Goal: Transaction & Acquisition: Purchase product/service

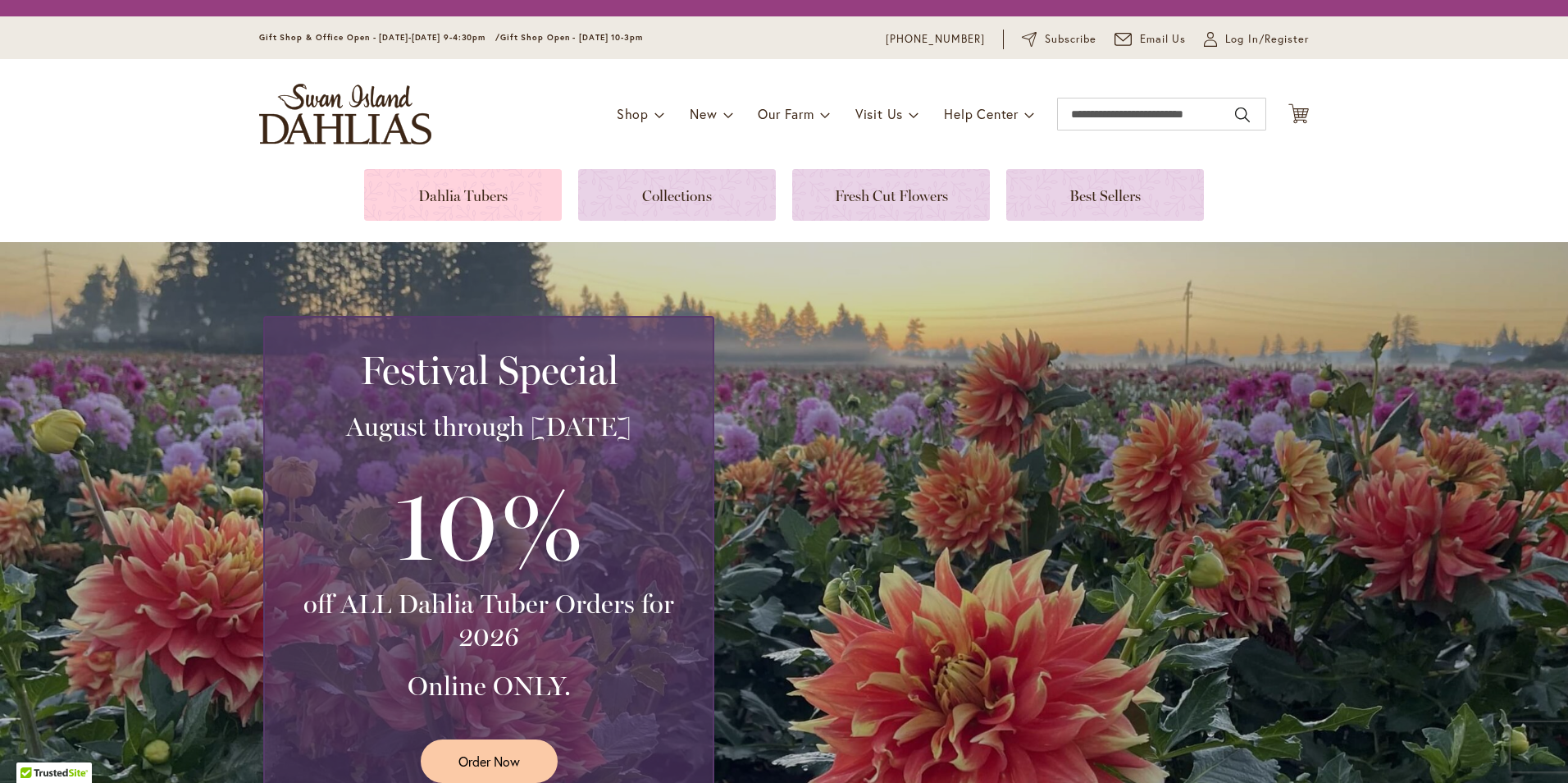
click at [441, 188] on link at bounding box center [463, 195] width 198 height 51
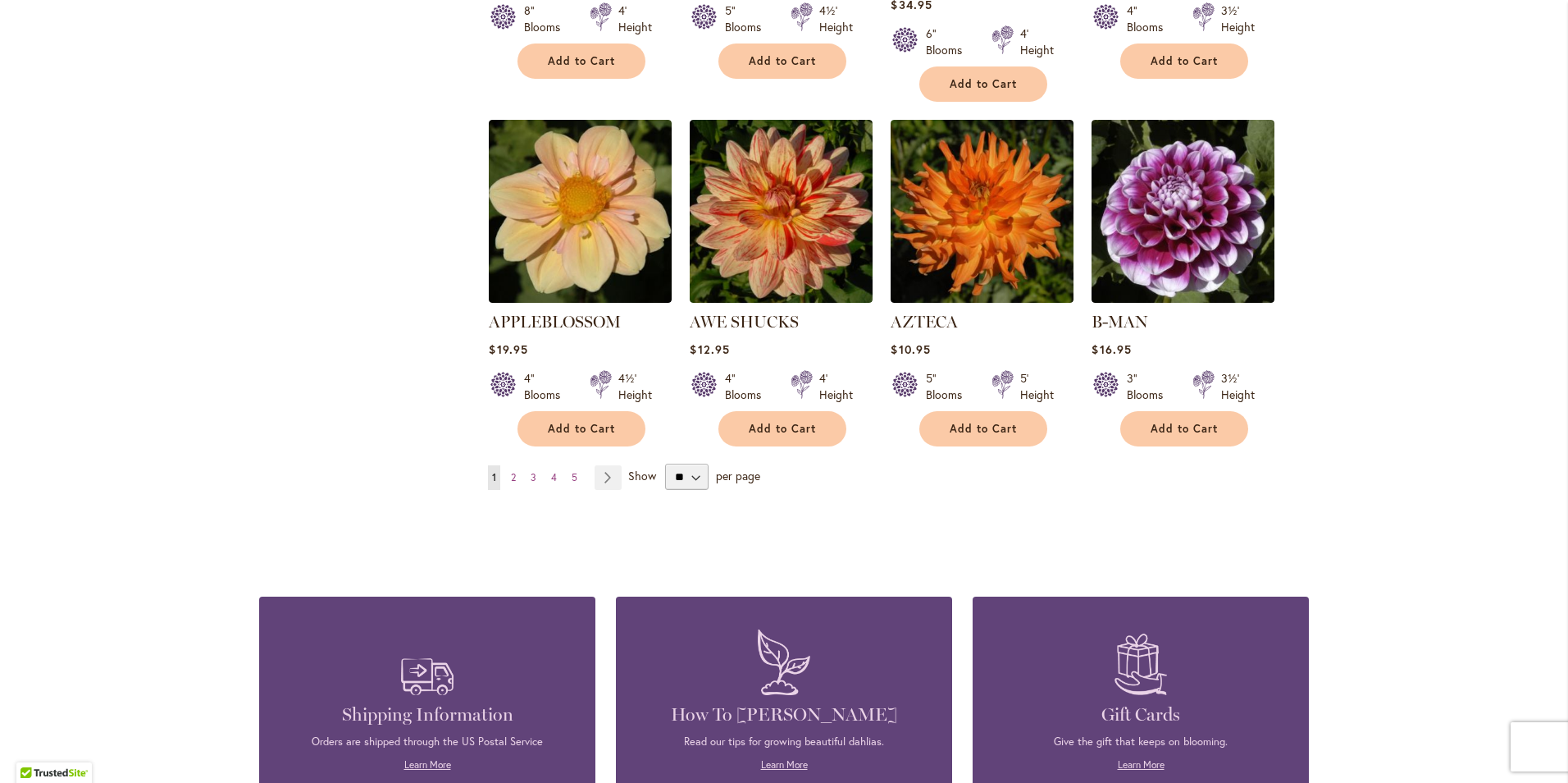
scroll to position [1356, 0]
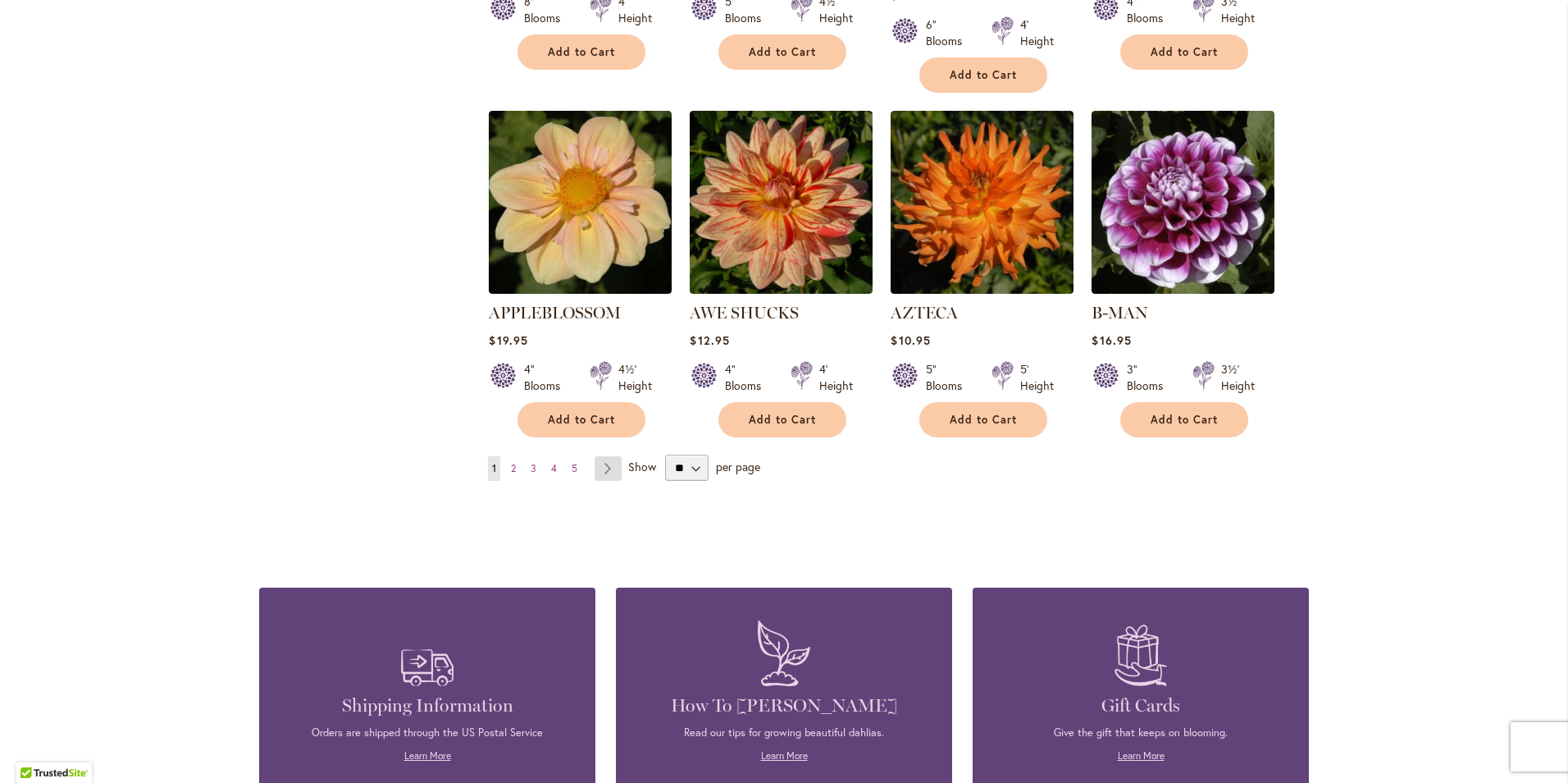
click at [605, 457] on link "Page Next" at bounding box center [608, 469] width 27 height 25
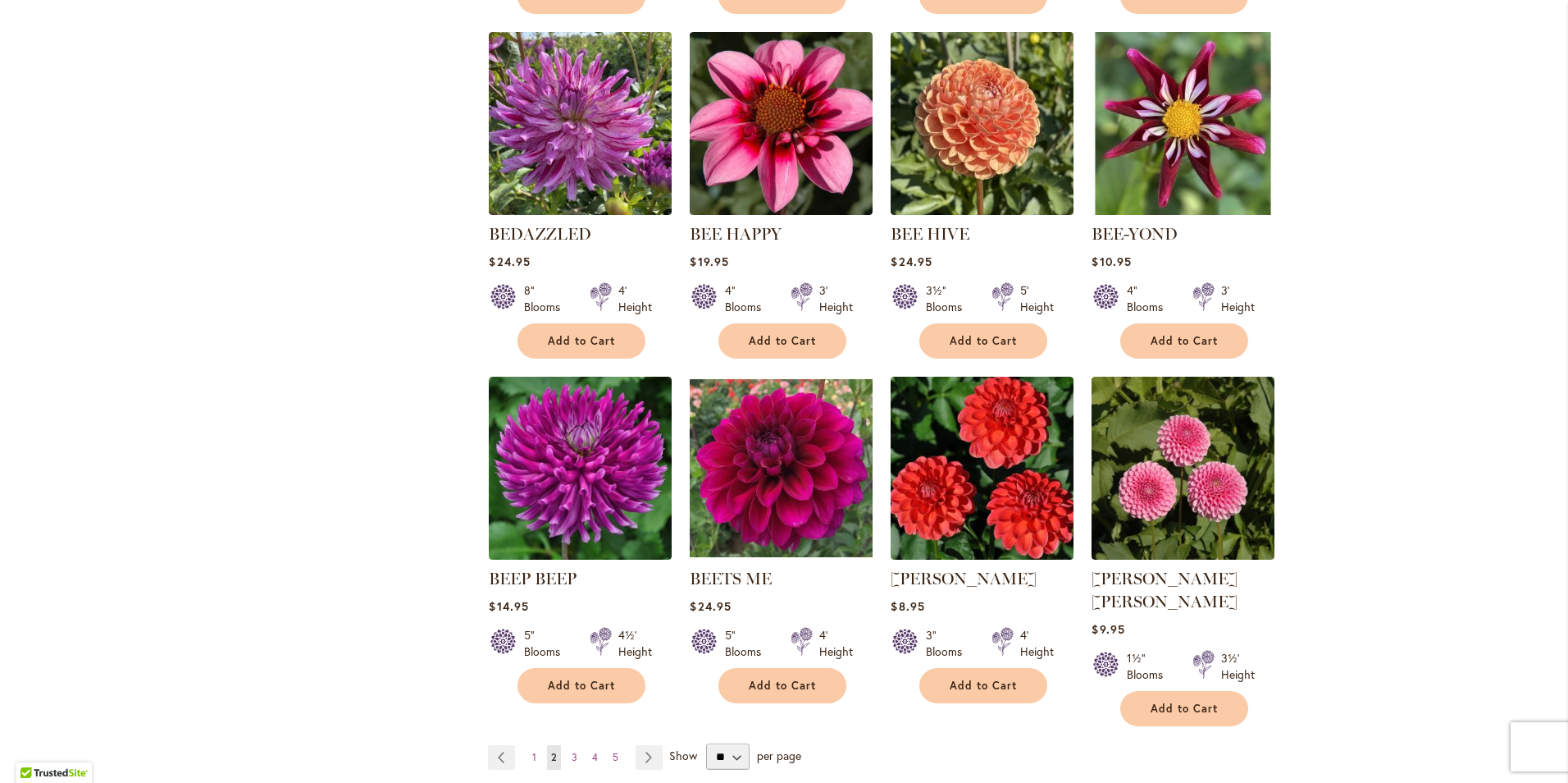
scroll to position [1231, 0]
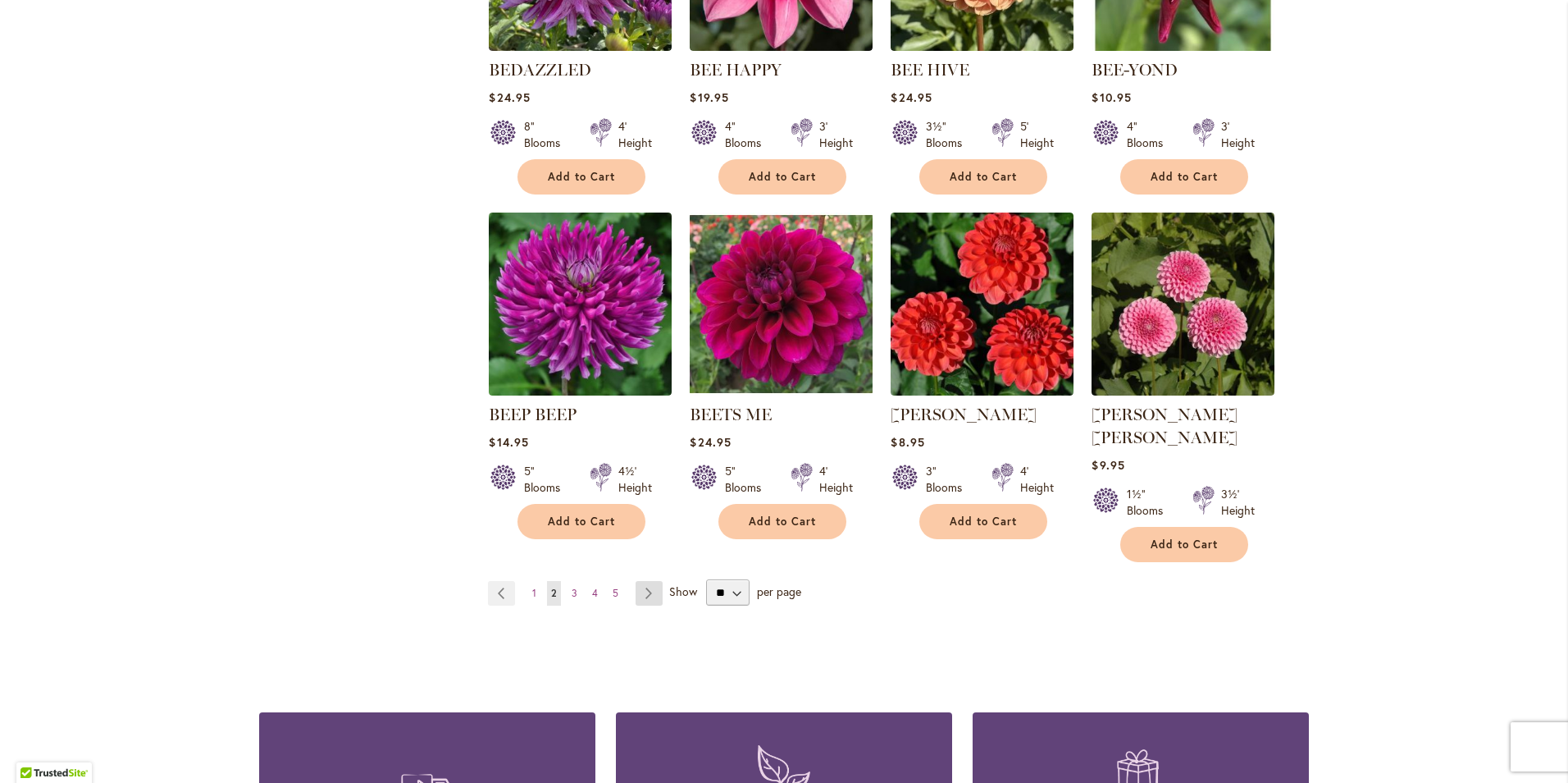
click at [641, 581] on link "Page Next" at bounding box center [648, 594] width 27 height 25
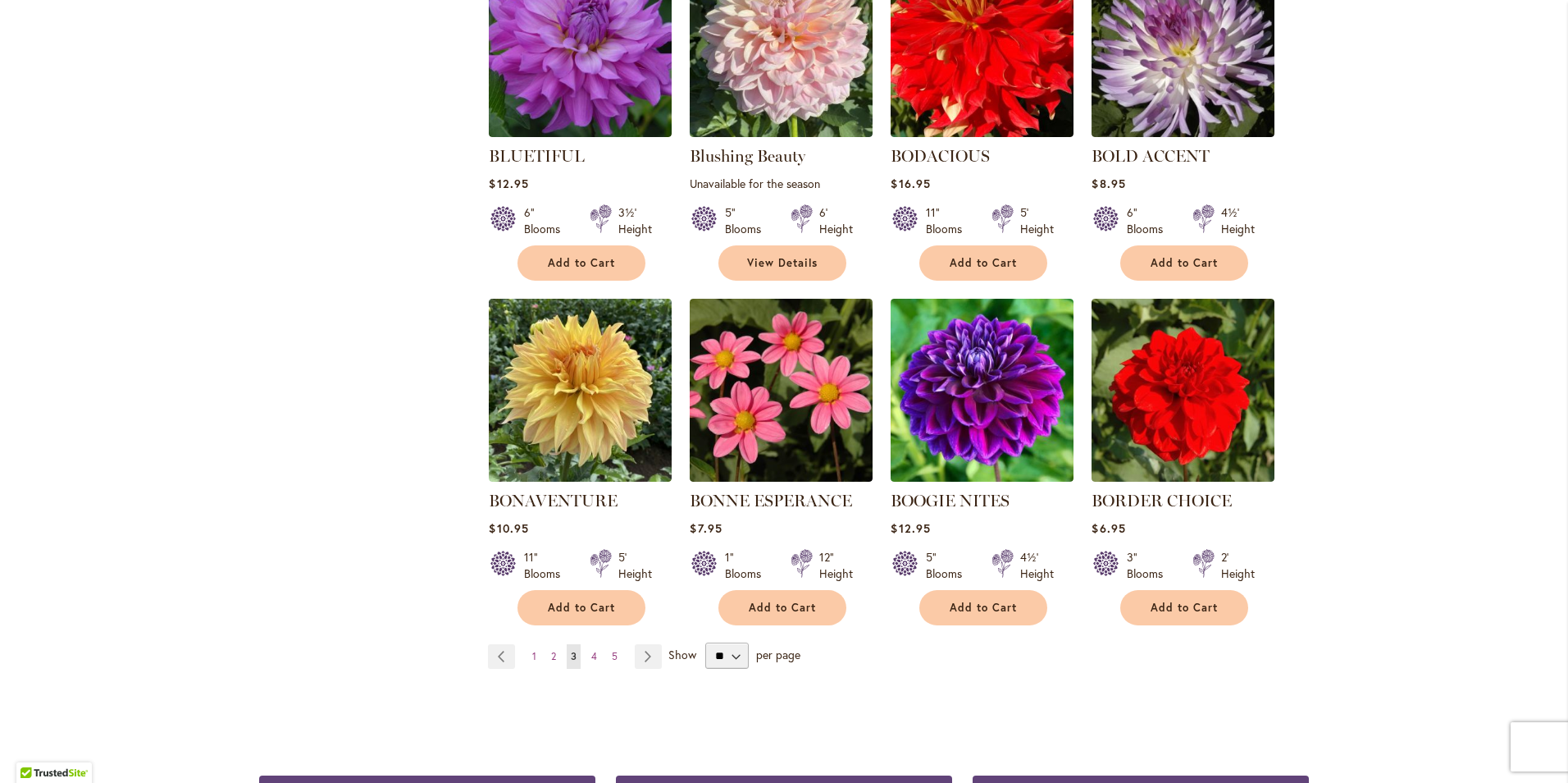
scroll to position [1148, 0]
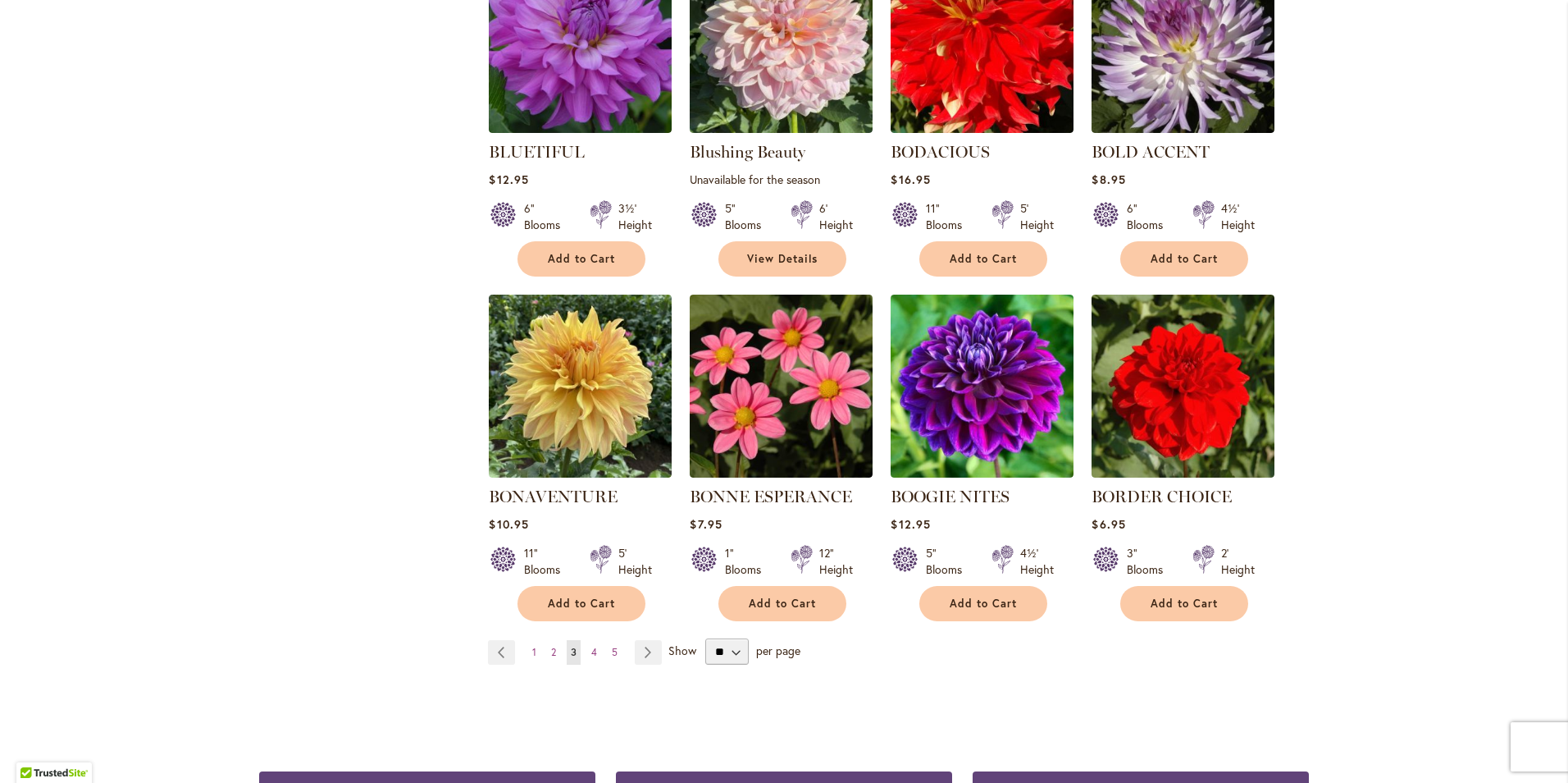
click at [1353, 135] on div "Skip to Content Gift Shop & Office Open - Monday-Friday 9-4:30pm / Gift Shop Op…" at bounding box center [784, 198] width 1568 height 2597
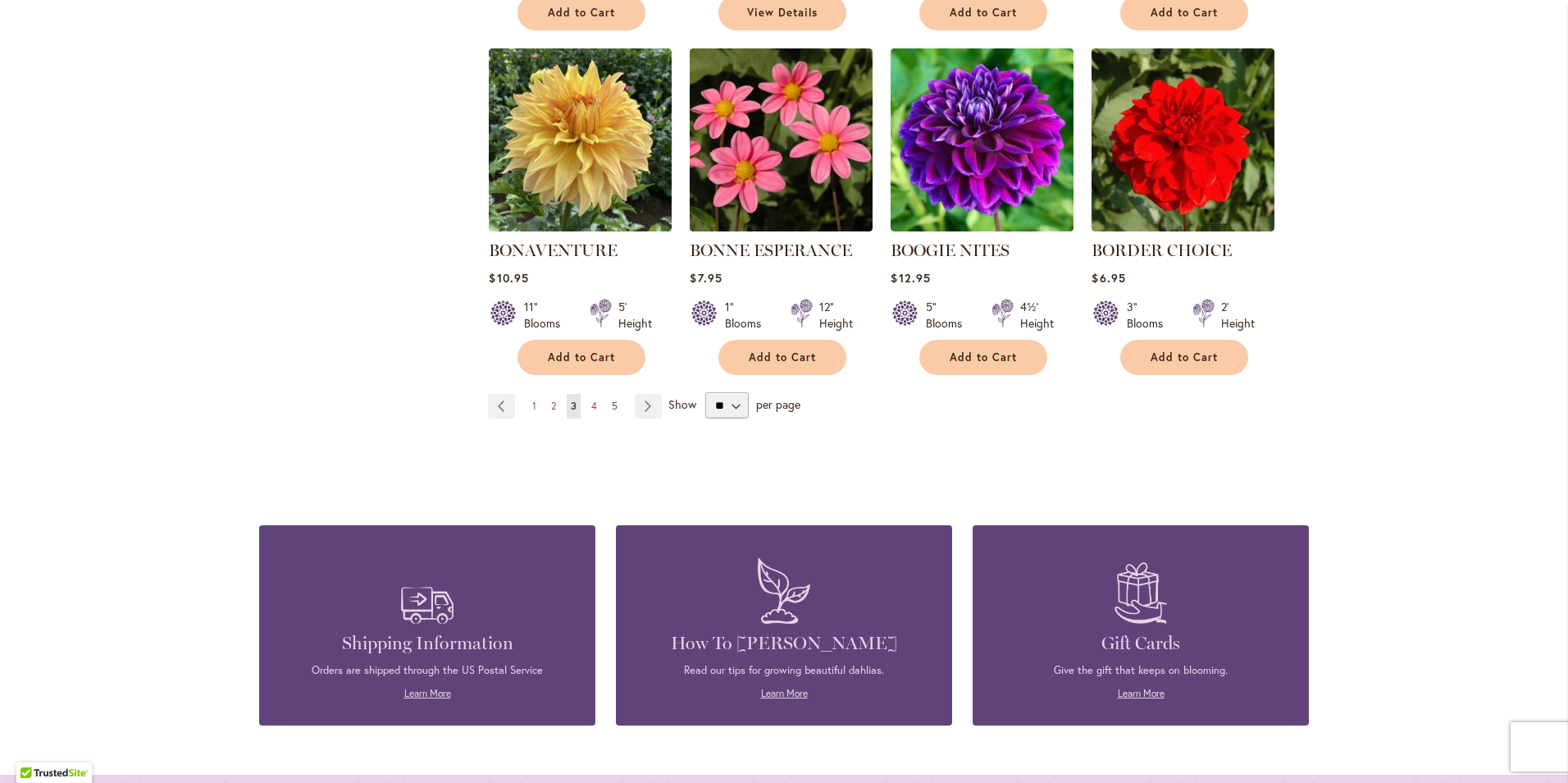
click at [611, 404] on span "5" at bounding box center [614, 405] width 6 height 12
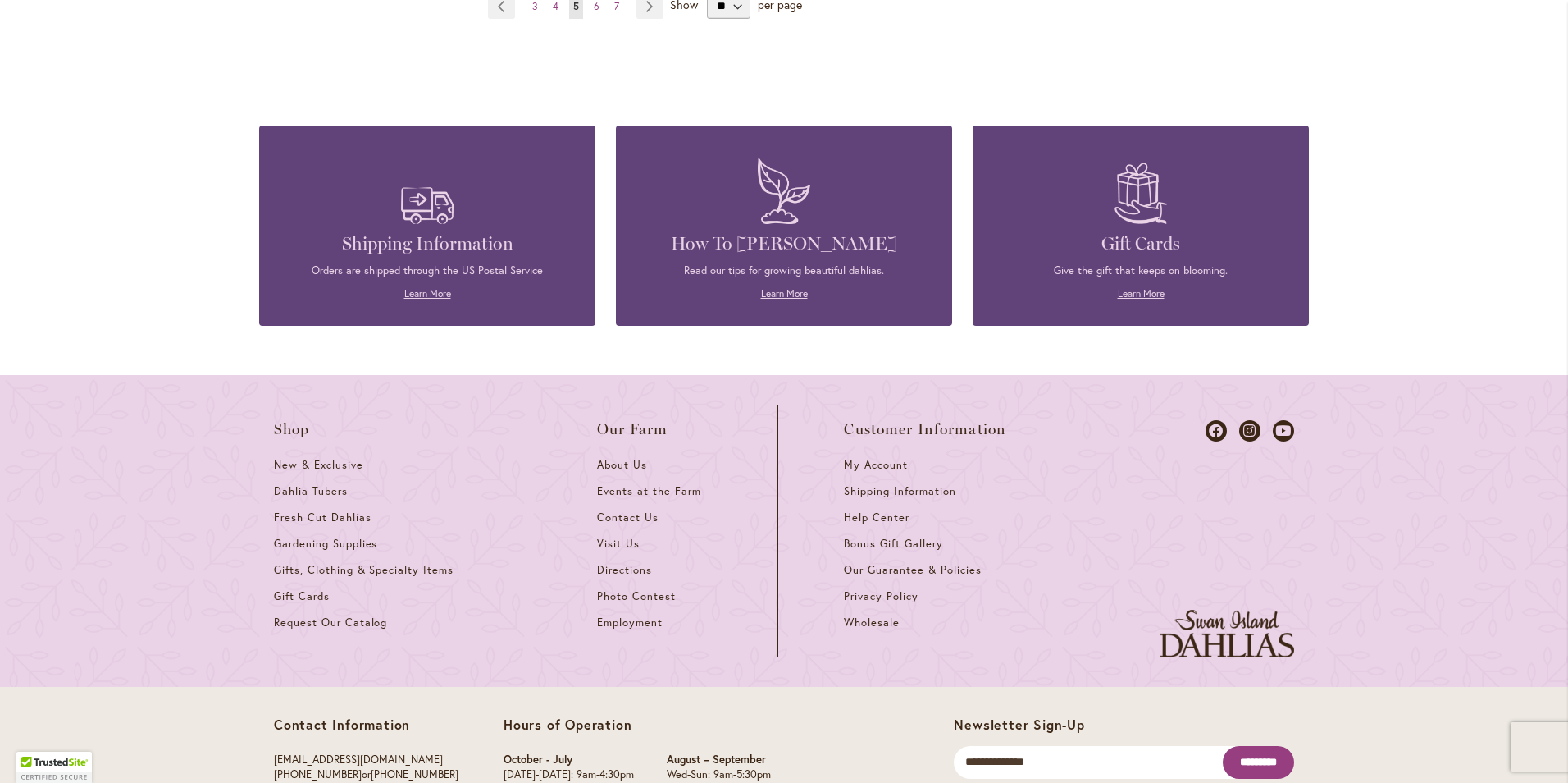
scroll to position [1453, 0]
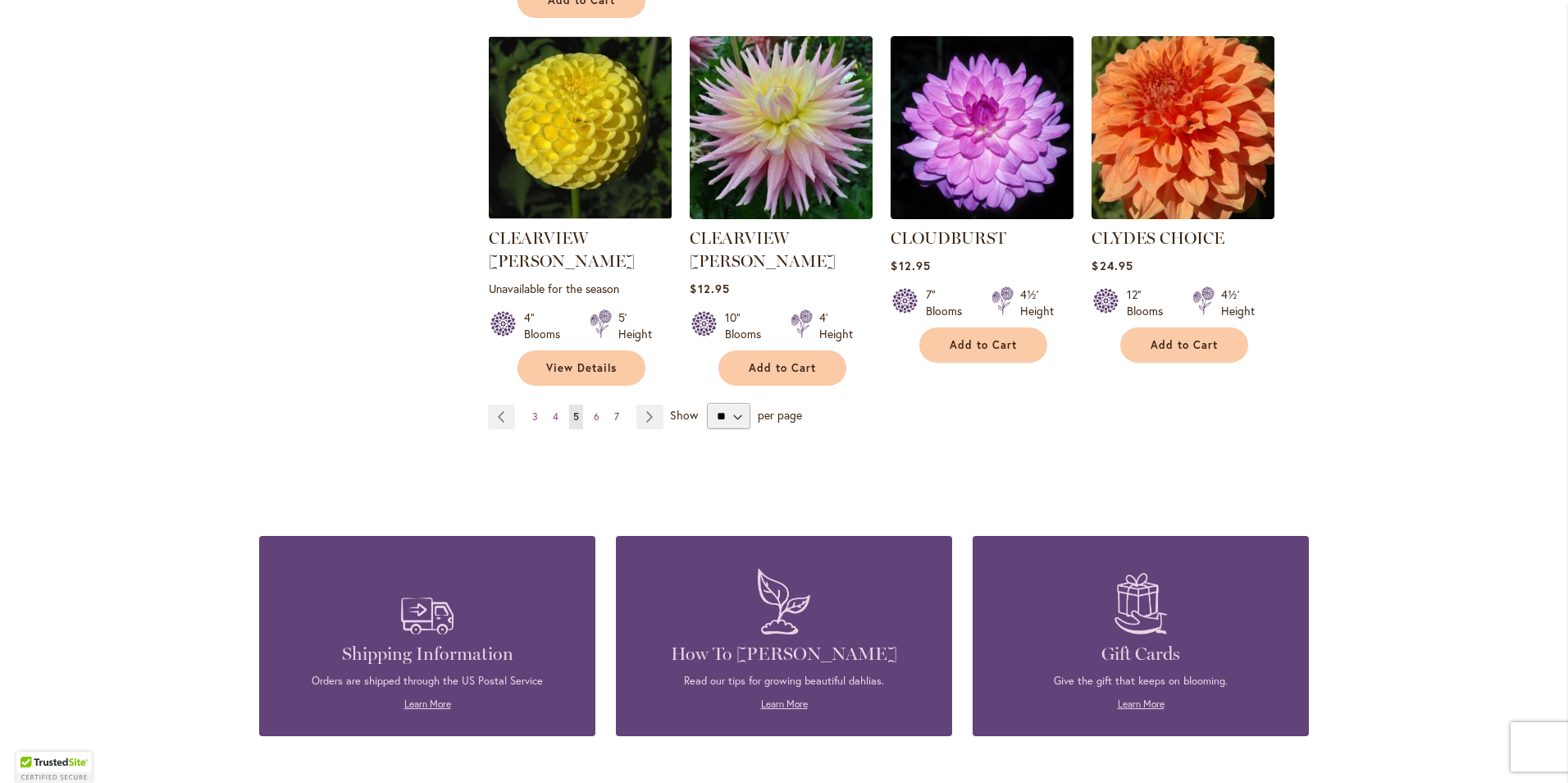
click at [614, 410] on span "7" at bounding box center [616, 416] width 5 height 12
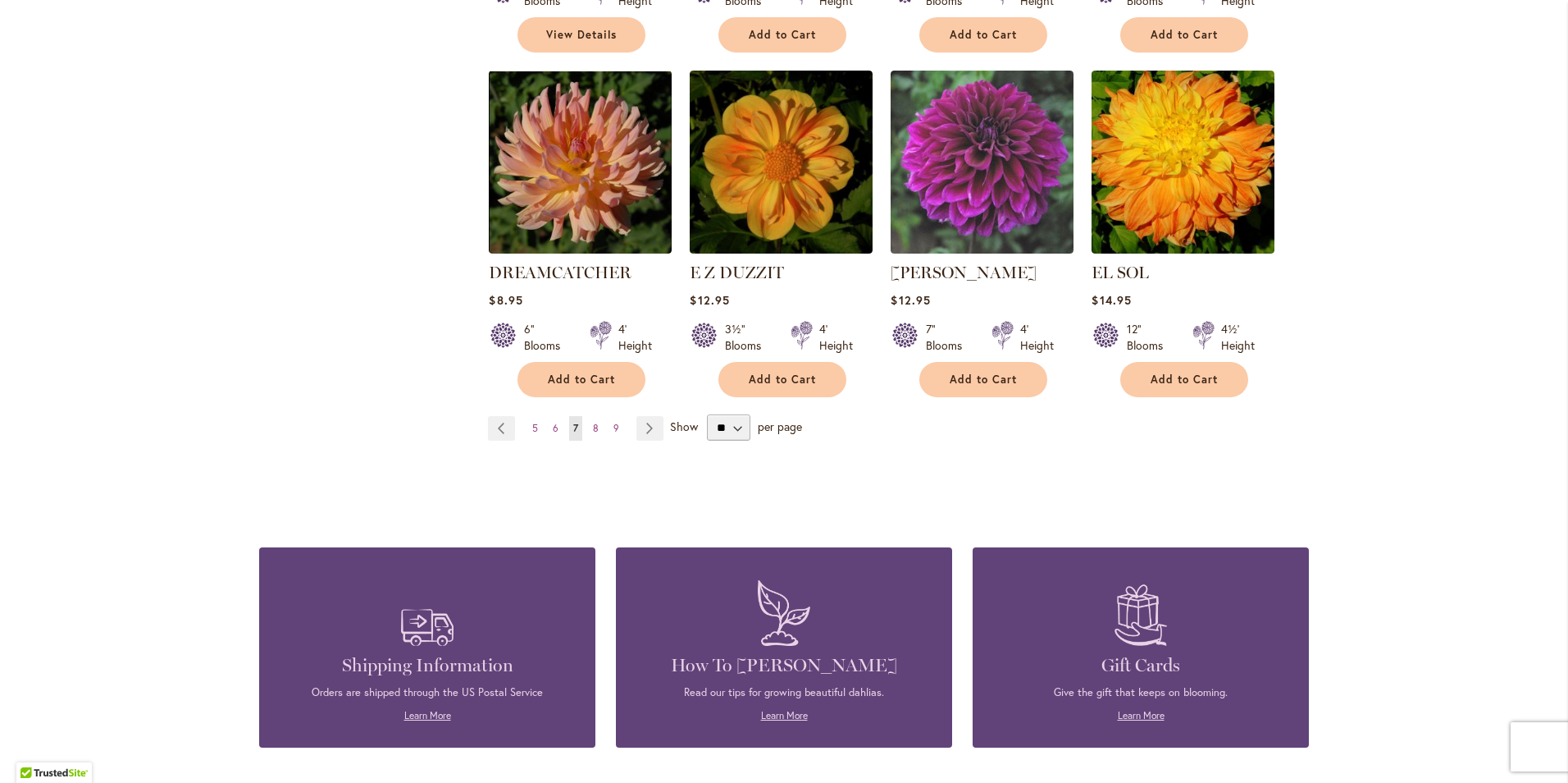
scroll to position [1395, 0]
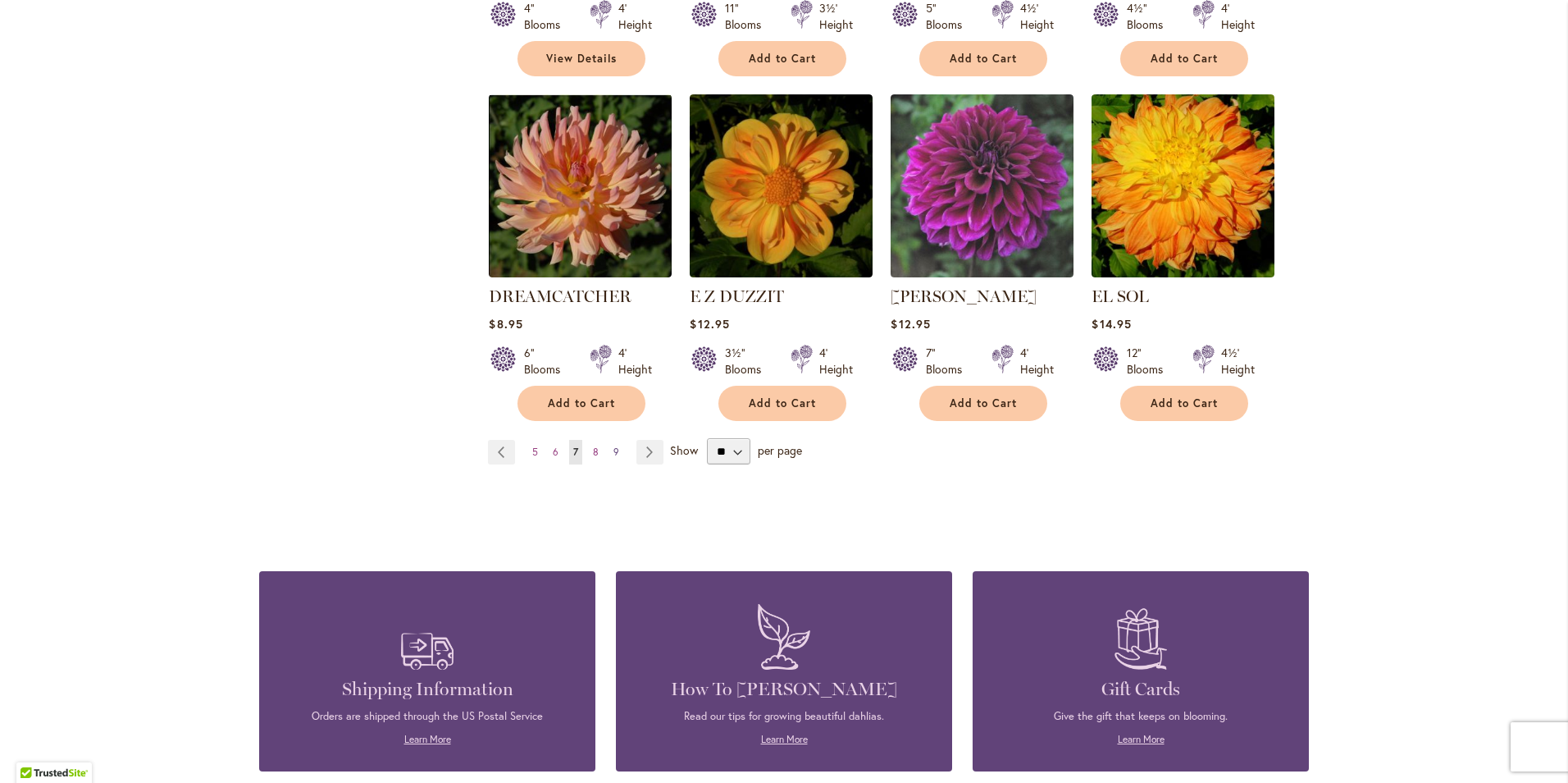
click at [613, 445] on span "9" at bounding box center [616, 451] width 6 height 12
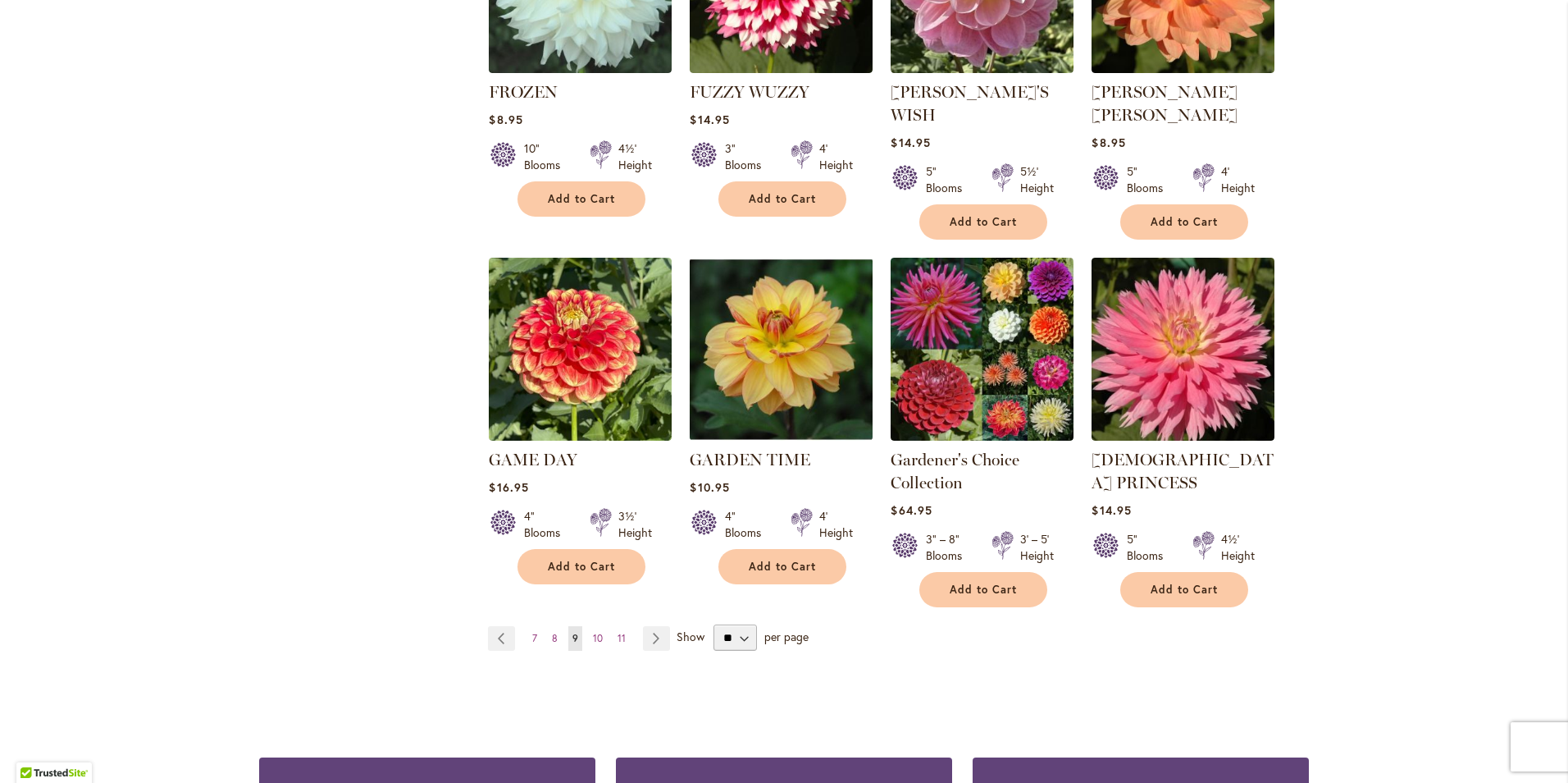
scroll to position [1477, 0]
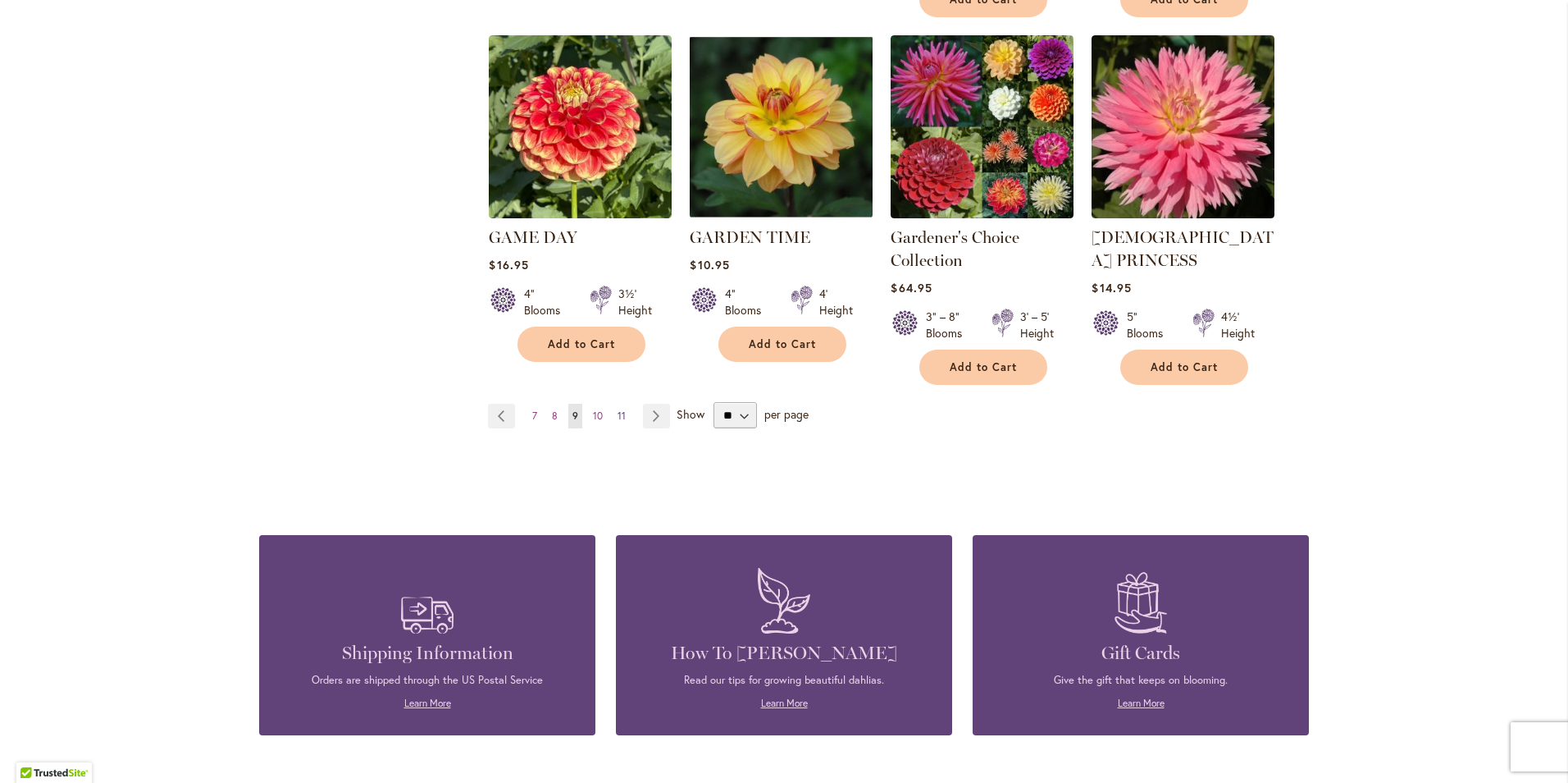
click at [617, 409] on span "11" at bounding box center [621, 415] width 9 height 12
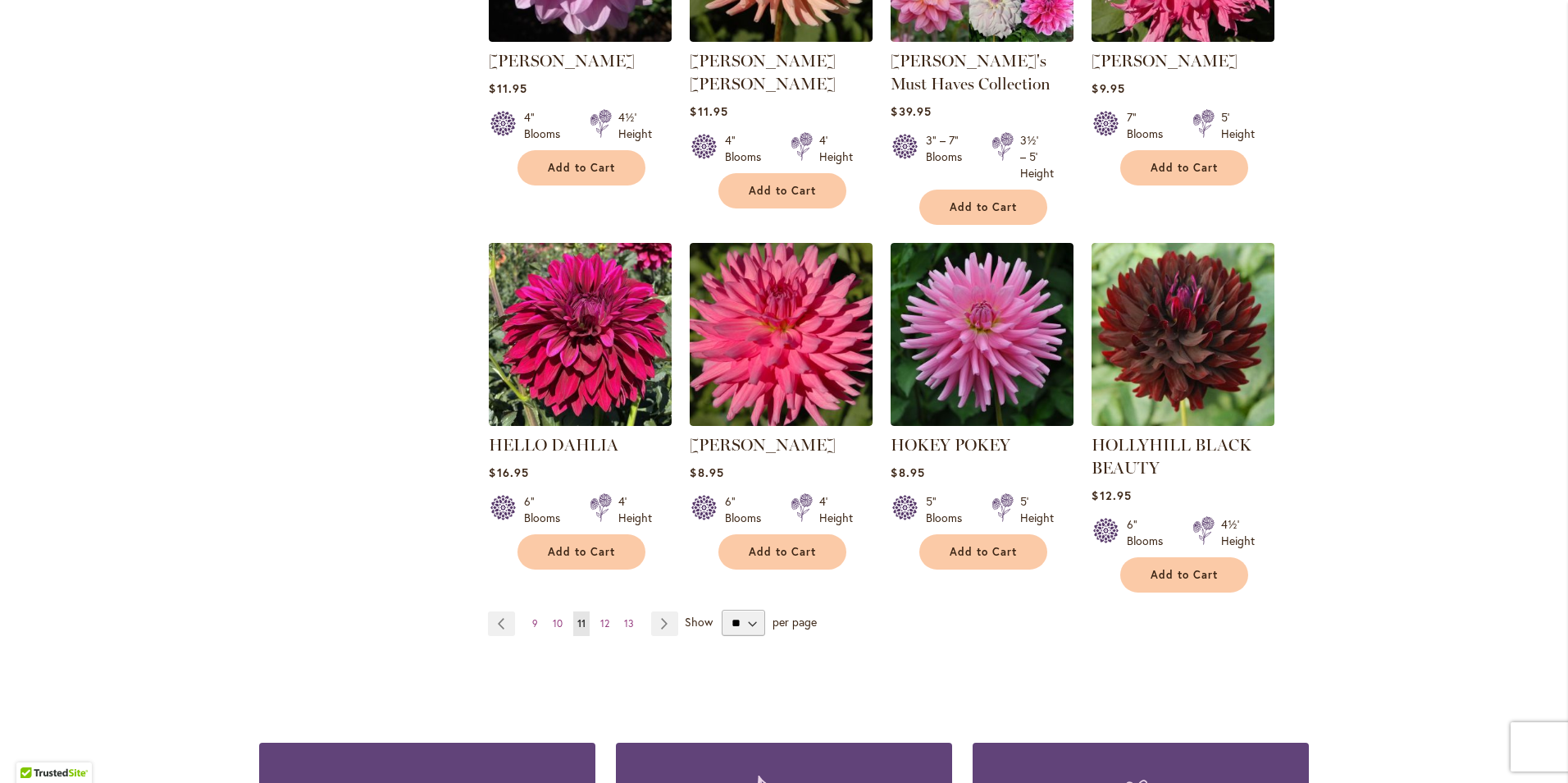
scroll to position [1509, 0]
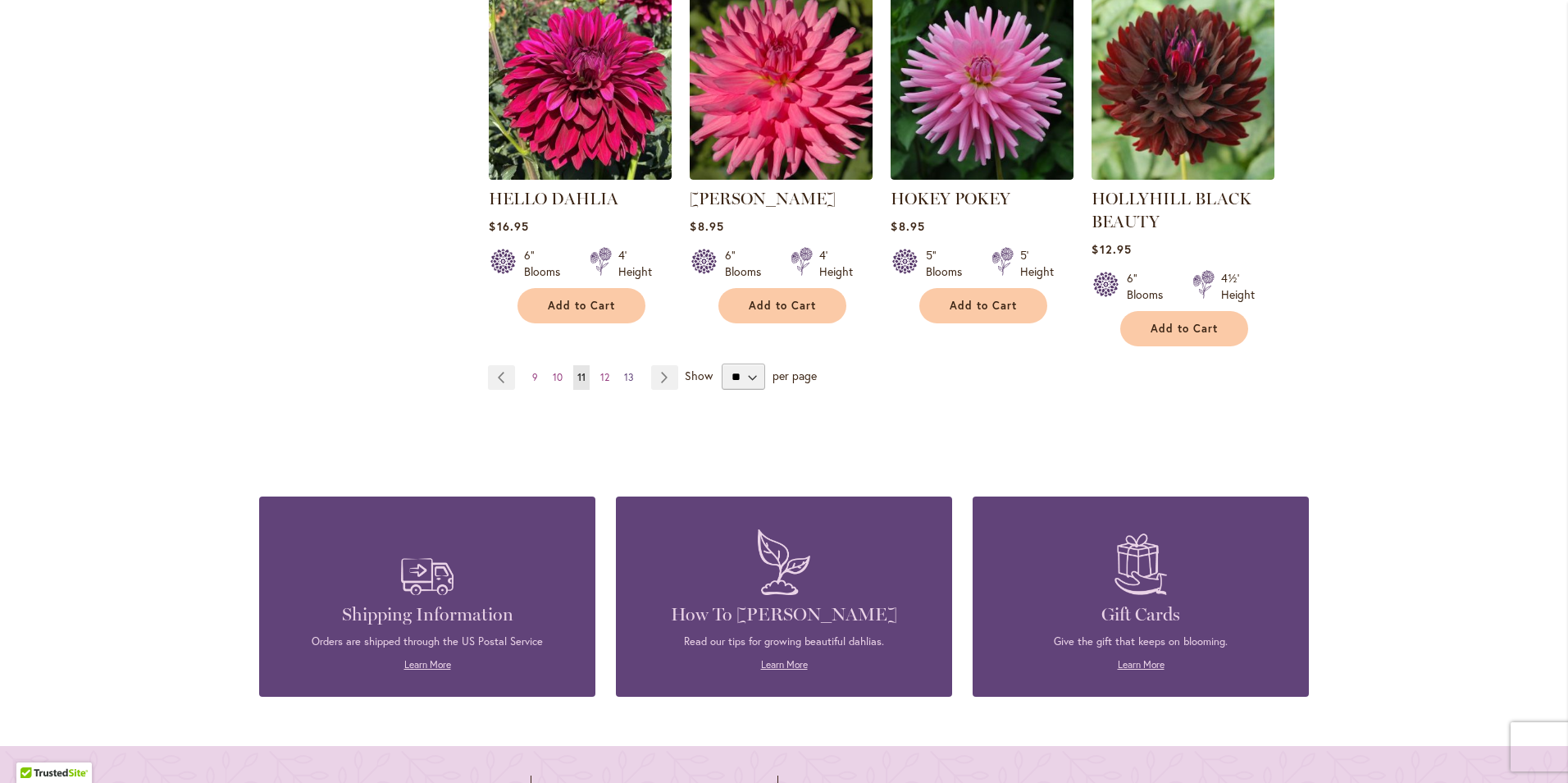
click at [624, 373] on span "13" at bounding box center [629, 377] width 10 height 12
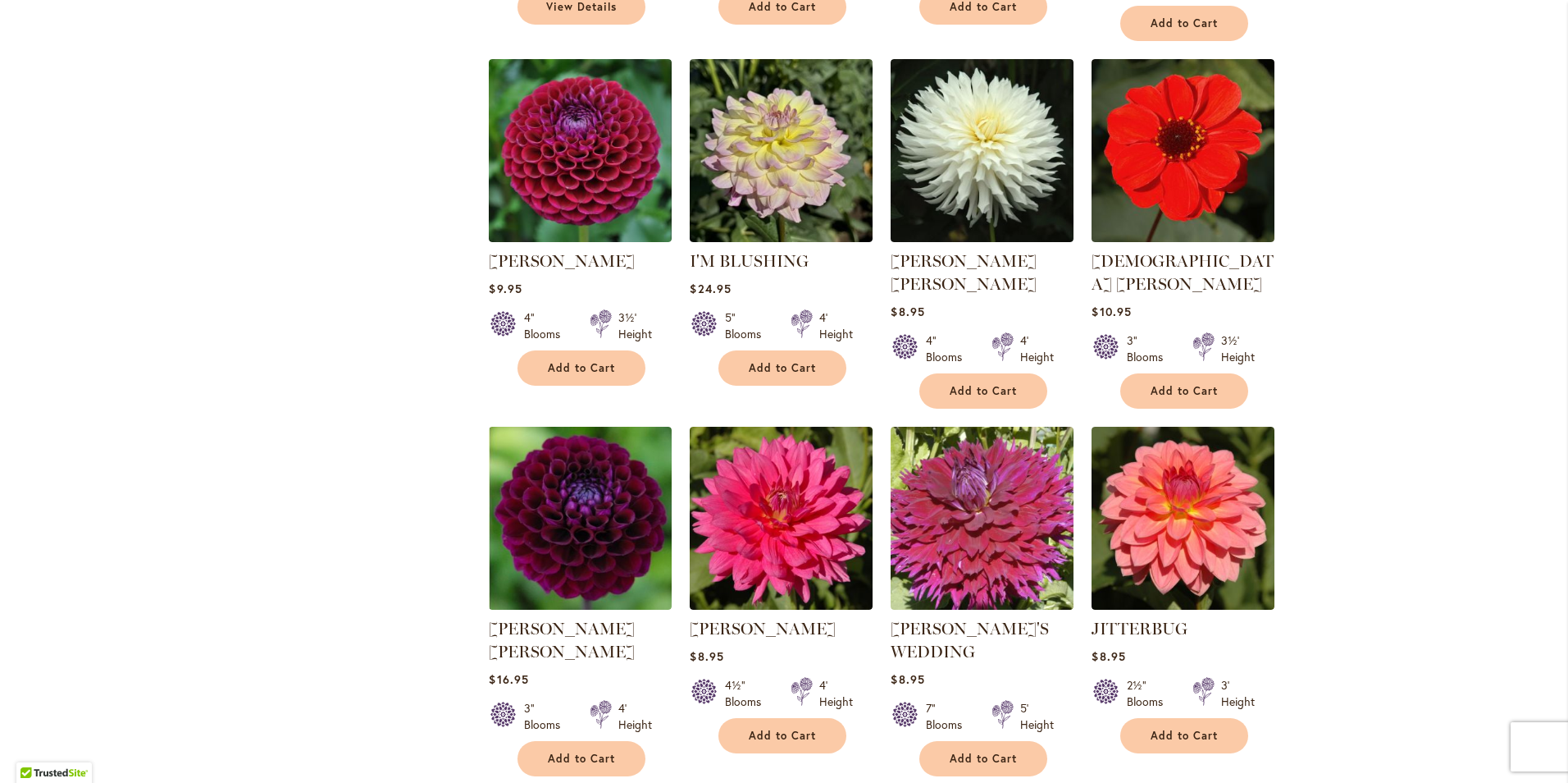
scroll to position [1231, 0]
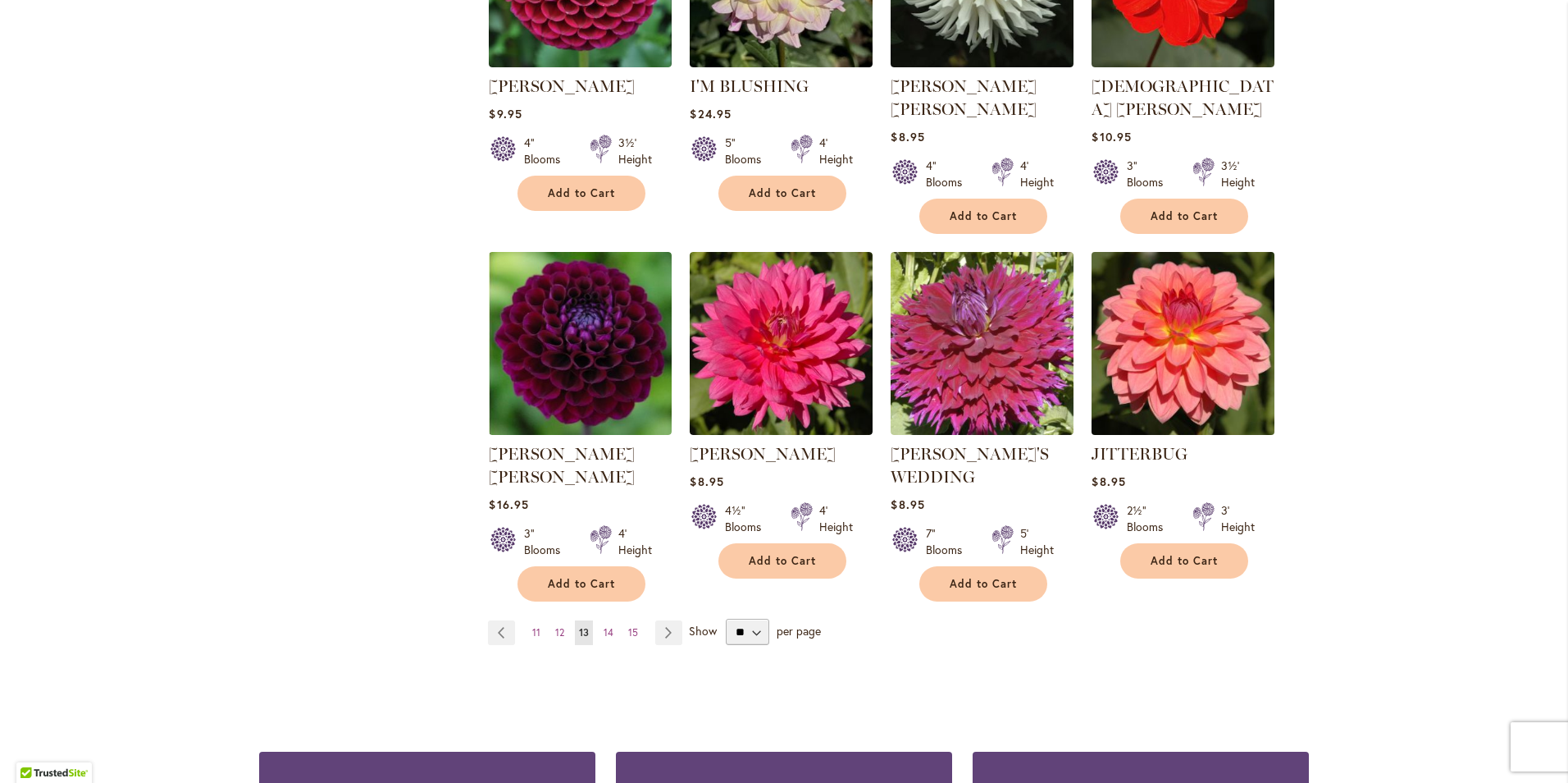
click at [1167, 274] on img at bounding box center [1184, 343] width 192 height 192
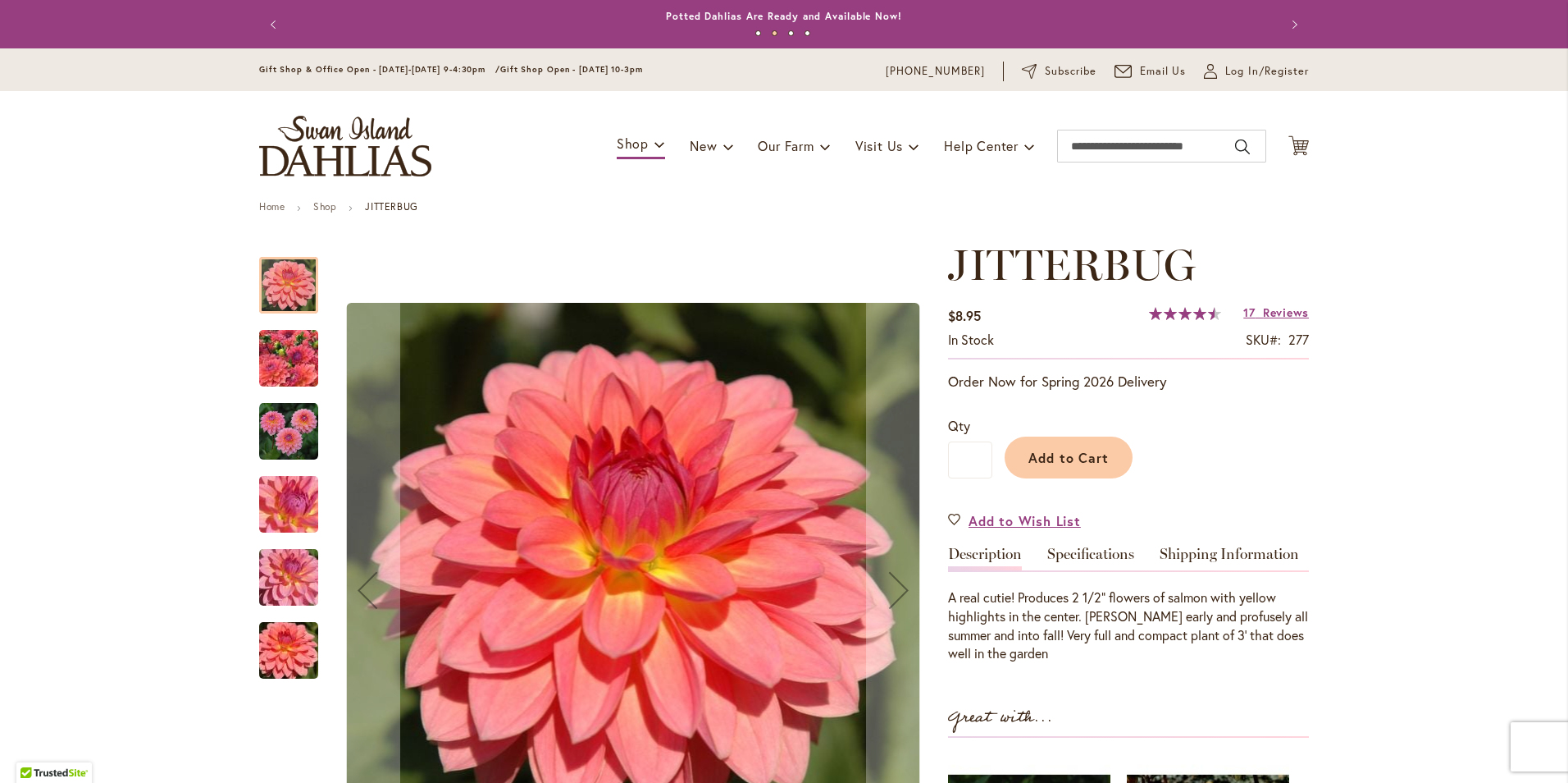
click at [273, 358] on img "JITTERBUG" at bounding box center [288, 358] width 118 height 88
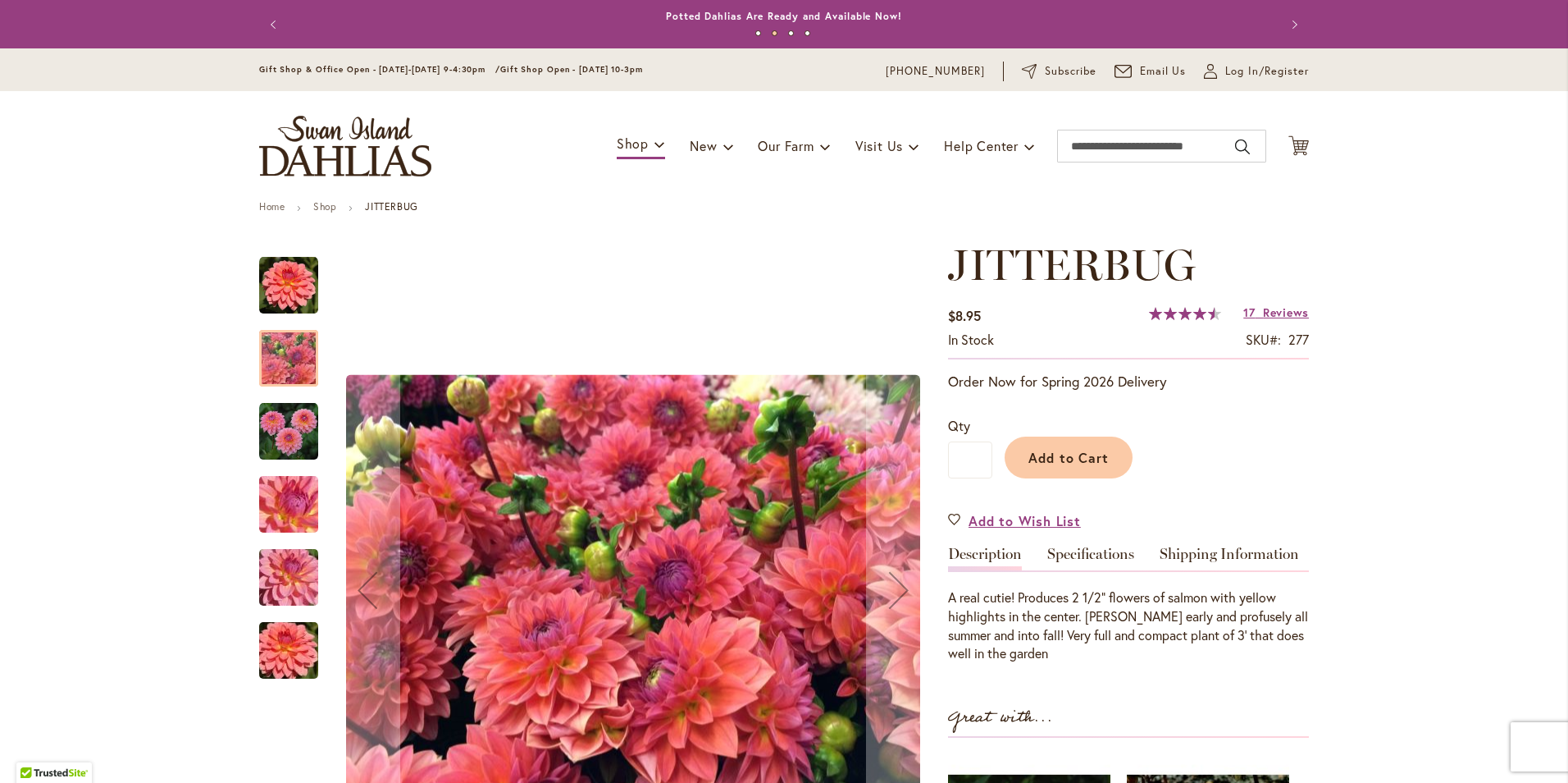
click at [276, 434] on img "JITTERBUG" at bounding box center [289, 432] width 59 height 59
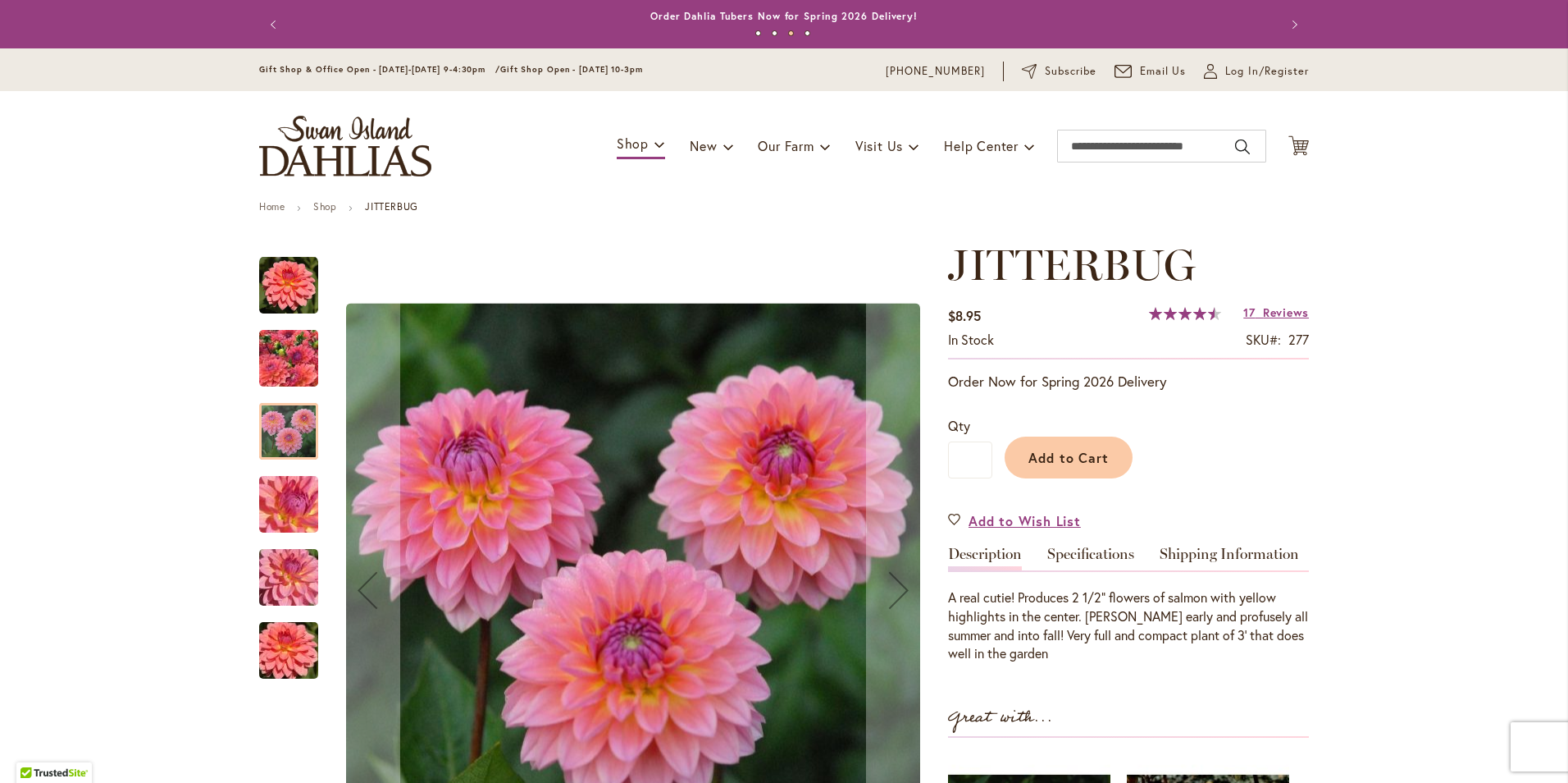
click at [283, 504] on img "JITTERBUG" at bounding box center [288, 504] width 118 height 88
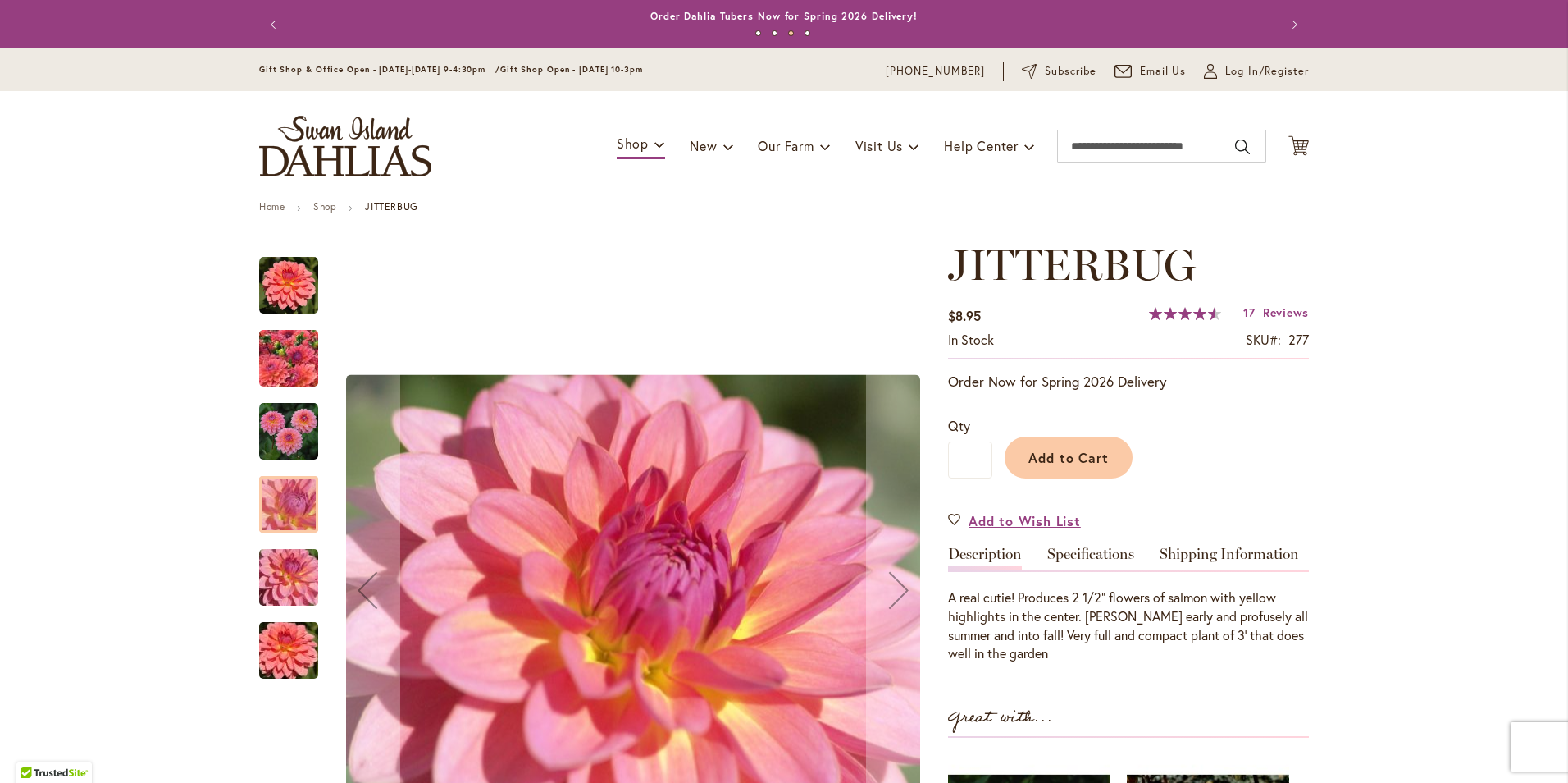
click at [289, 345] on img "JITTERBUG" at bounding box center [288, 358] width 118 height 88
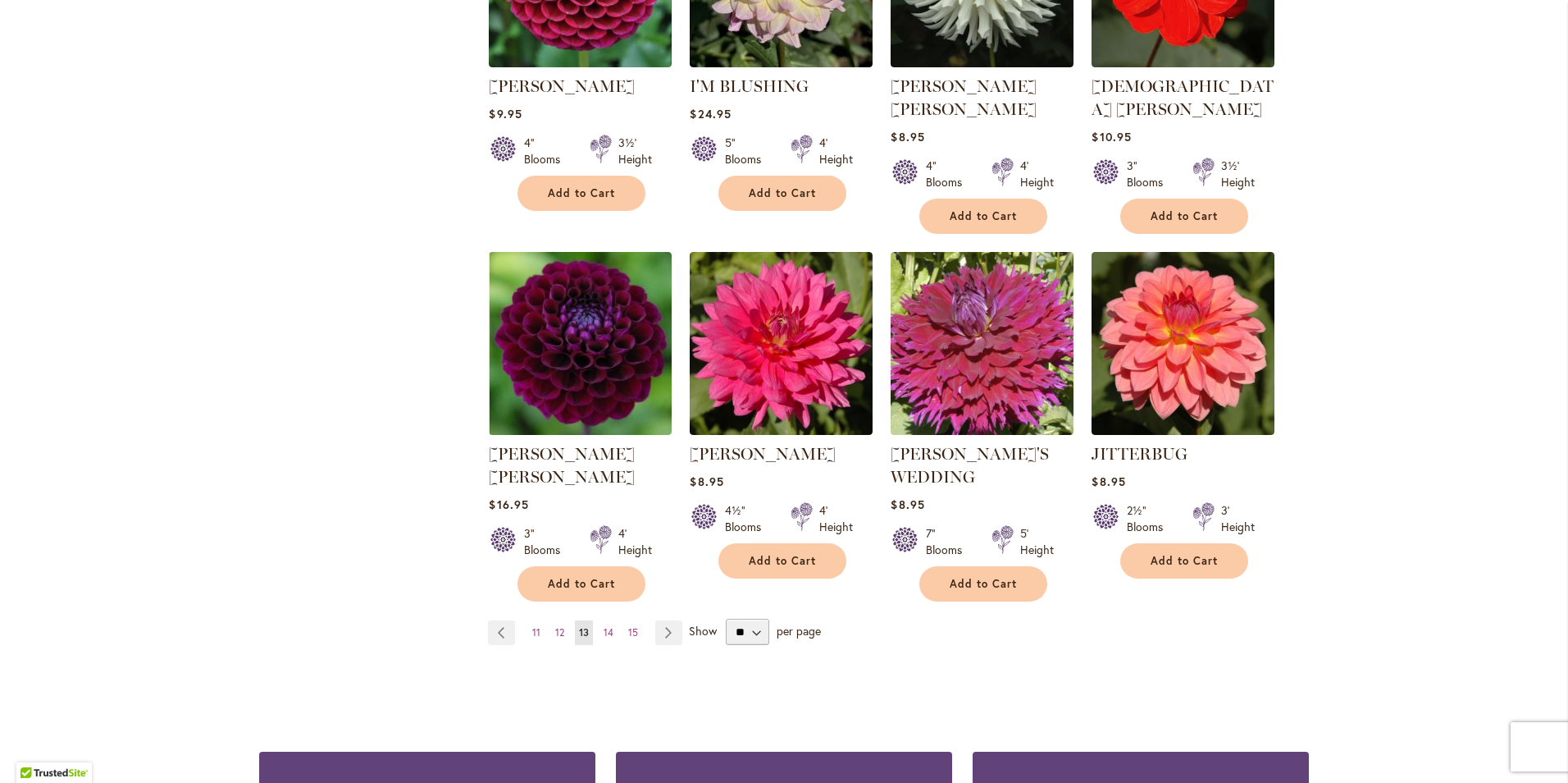
scroll to position [1641, 0]
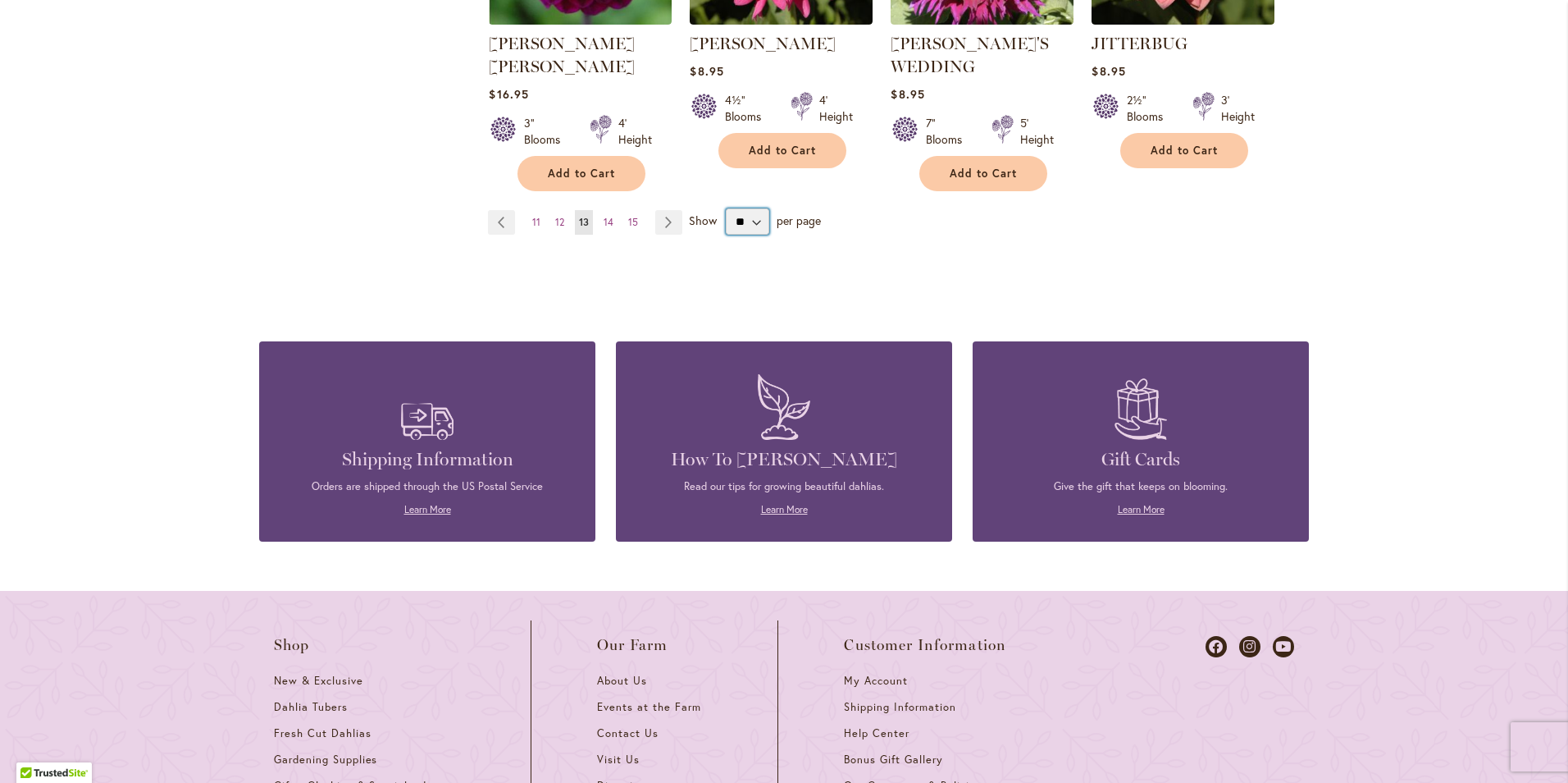
click at [748, 208] on select "** ** ** **" at bounding box center [747, 222] width 44 height 27
select select "**"
click at [726, 208] on select "** ** ** **" at bounding box center [747, 222] width 44 height 27
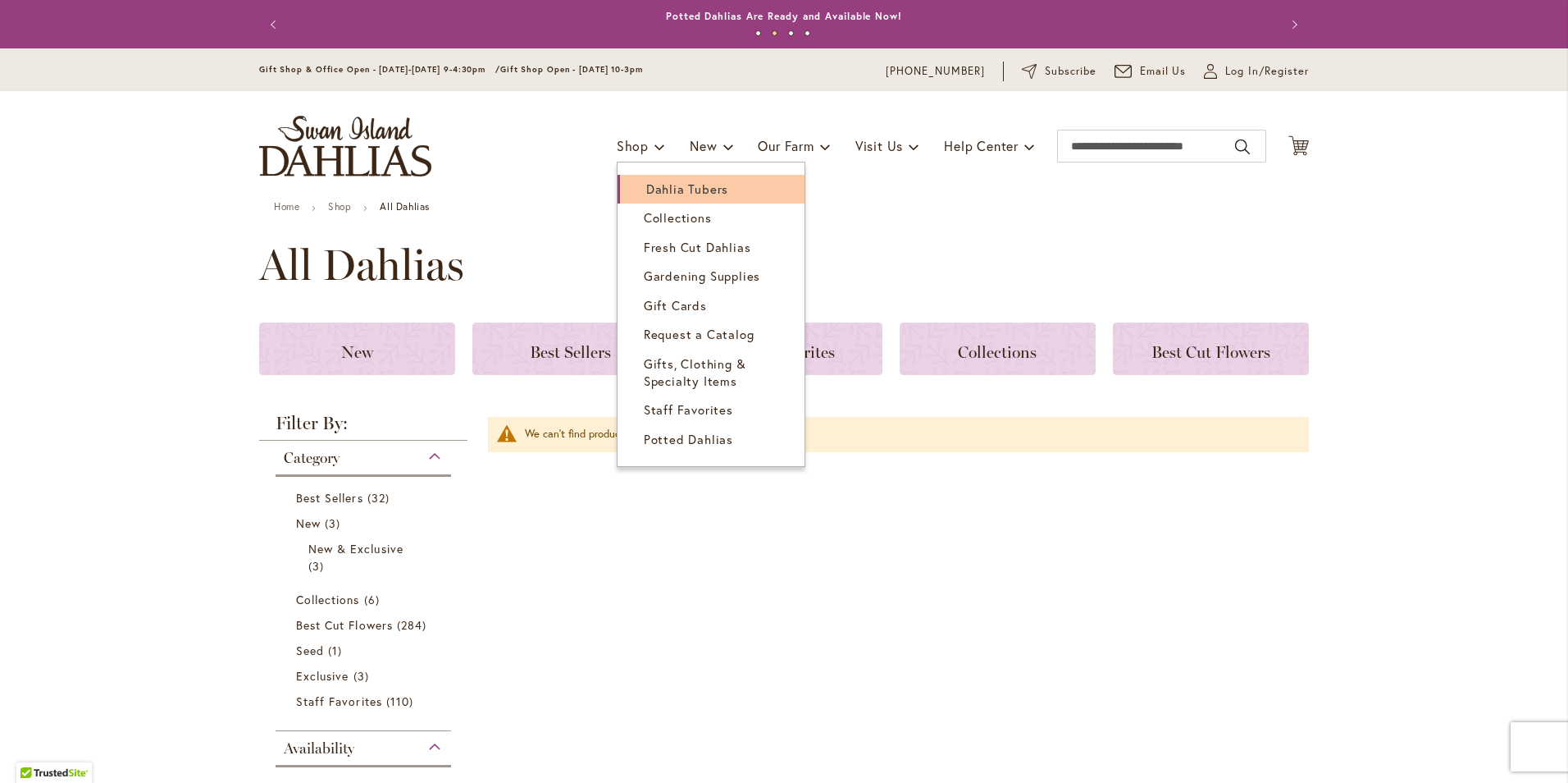
click at [669, 186] on span "Dahlia Tubers" at bounding box center [687, 188] width 82 height 16
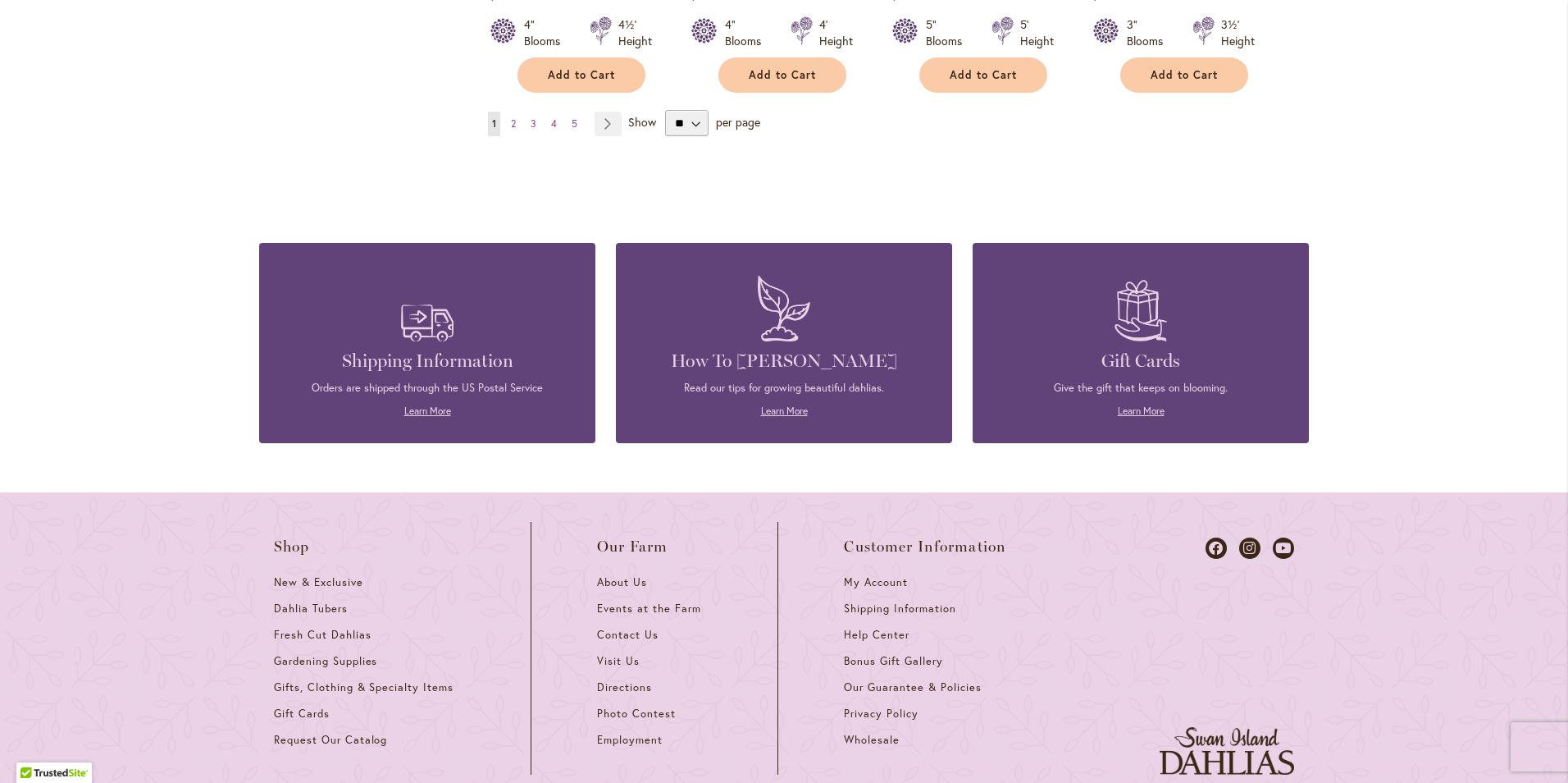
scroll to position [1694, 0]
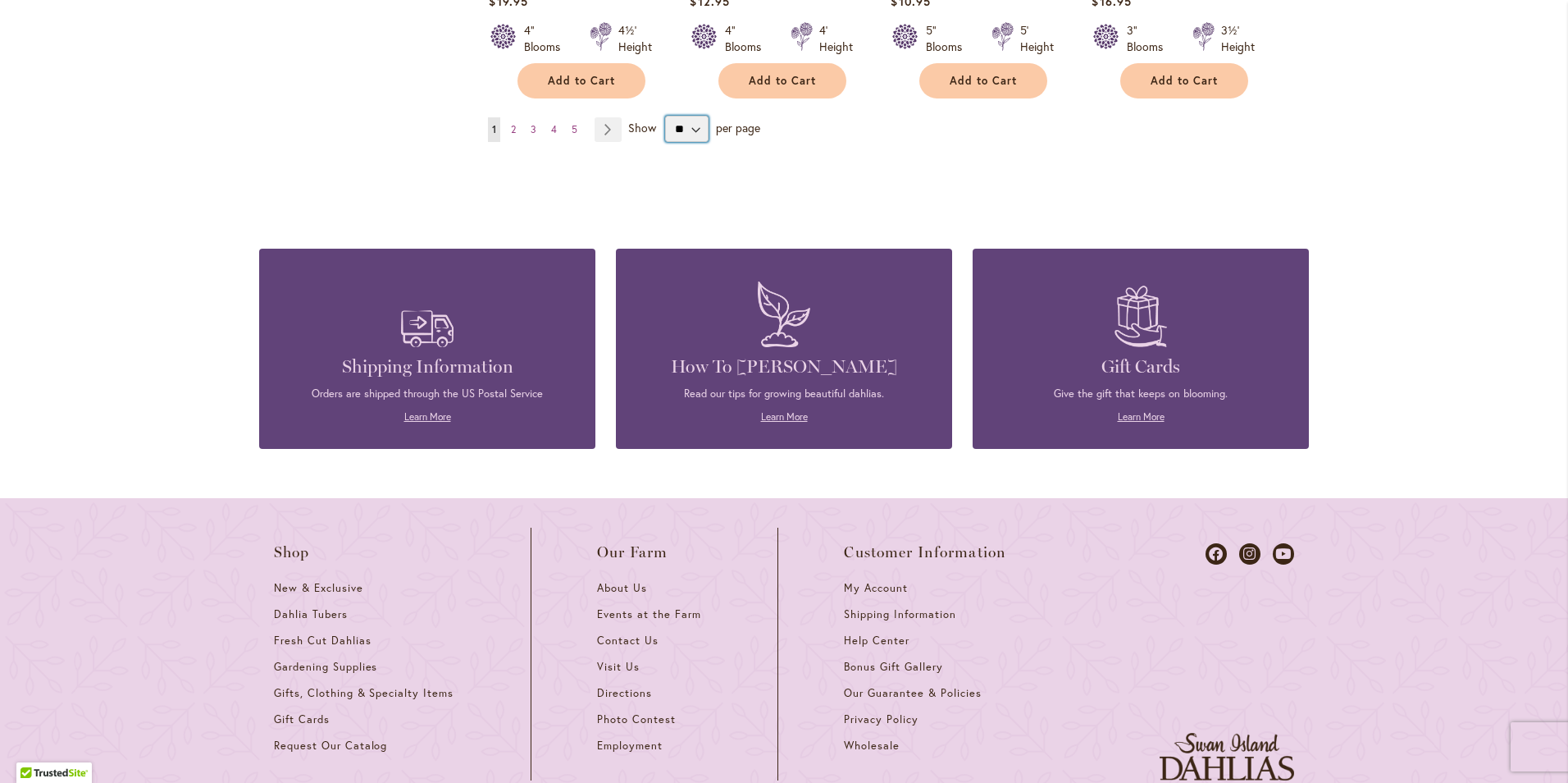
click at [688, 116] on select "** ** ** **" at bounding box center [687, 129] width 44 height 27
select select "**"
click at [665, 116] on select "** ** ** **" at bounding box center [687, 129] width 44 height 27
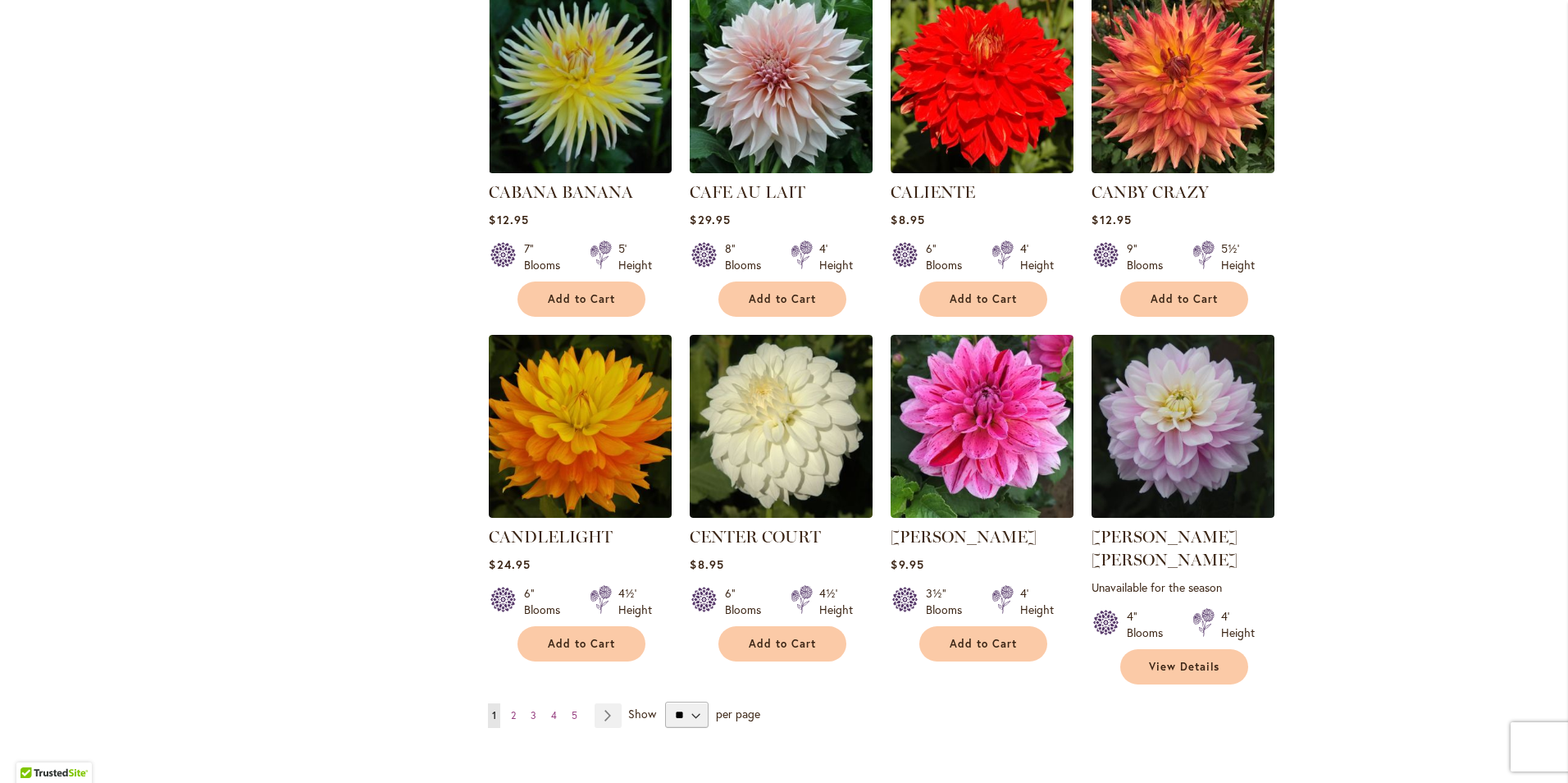
scroll to position [5498, 0]
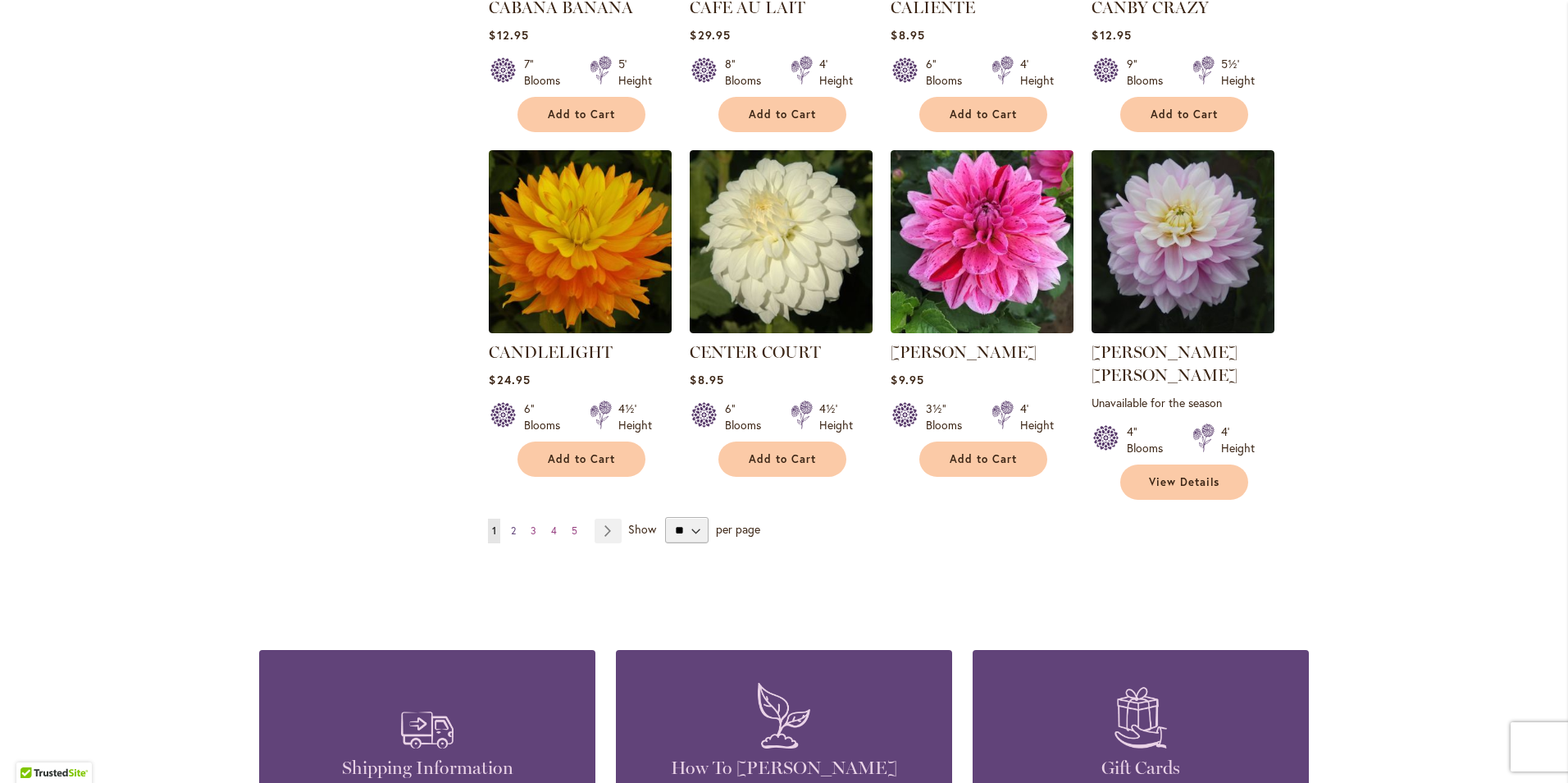
click at [511, 524] on span "2" at bounding box center [513, 530] width 5 height 12
